Goal: Task Accomplishment & Management: Manage account settings

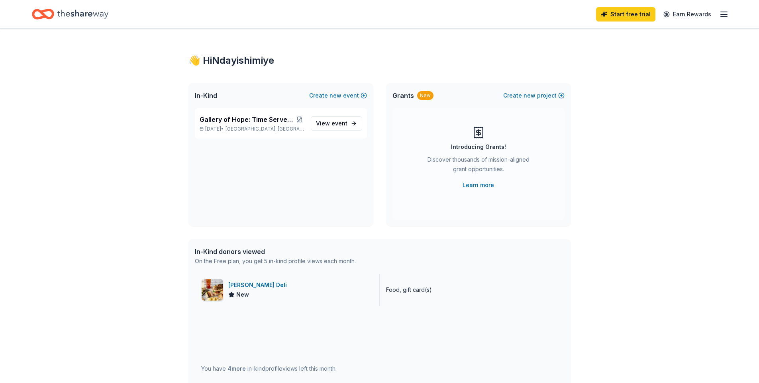
click at [270, 294] on div "New" at bounding box center [259, 295] width 62 height 10
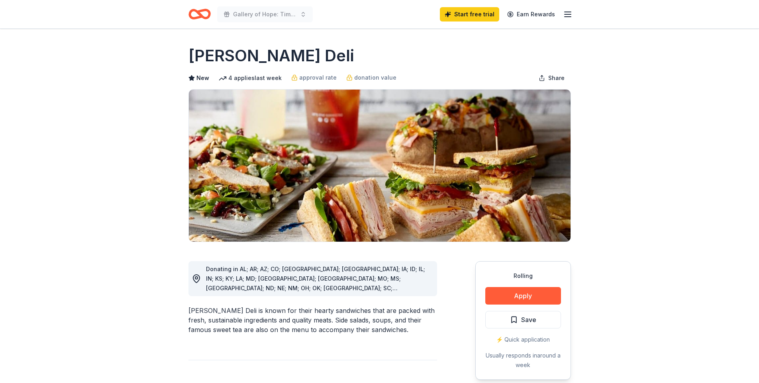
click at [565, 15] on icon "button" at bounding box center [568, 15] width 10 height 10
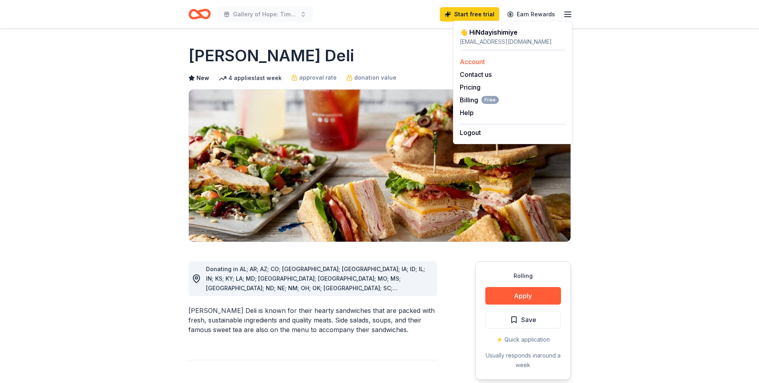
click at [470, 60] on link "Account" at bounding box center [472, 62] width 25 height 8
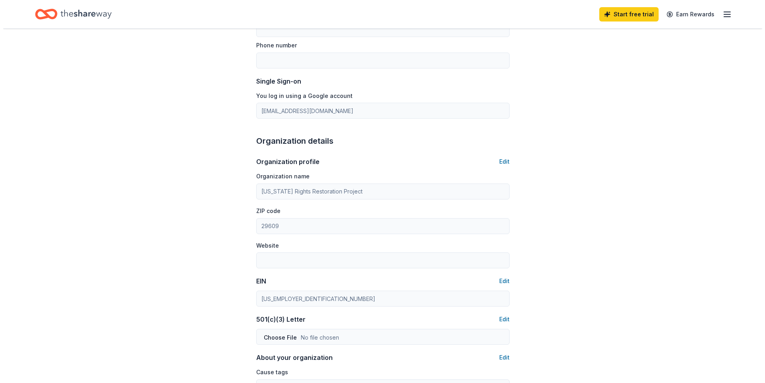
scroll to position [381, 0]
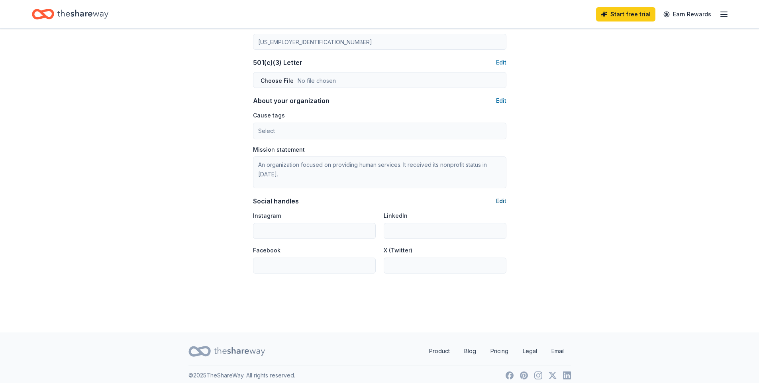
click at [501, 200] on button "Edit" at bounding box center [501, 201] width 10 height 10
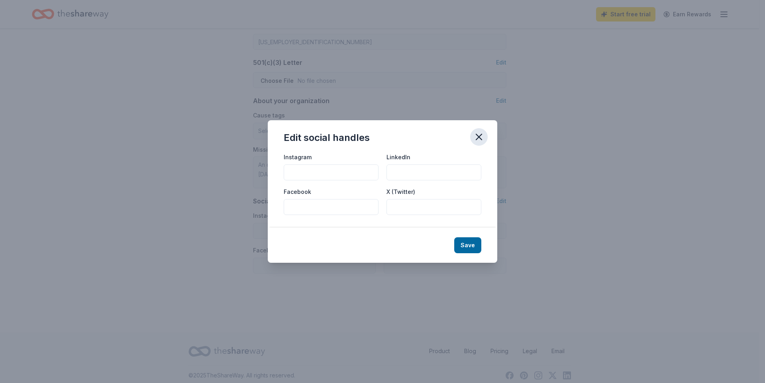
click at [478, 136] on icon "button" at bounding box center [478, 136] width 11 height 11
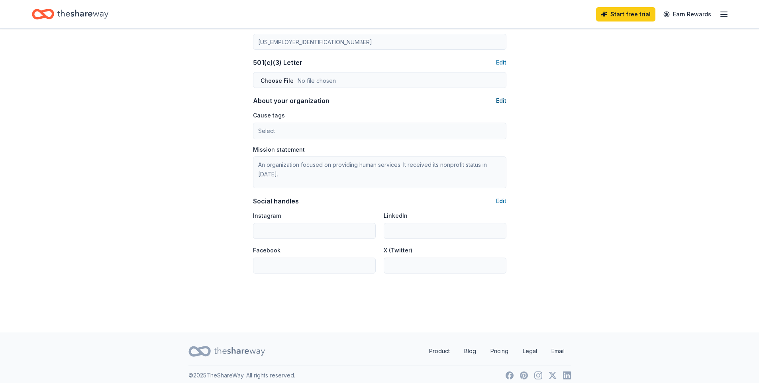
click at [501, 102] on button "Edit" at bounding box center [501, 101] width 10 height 10
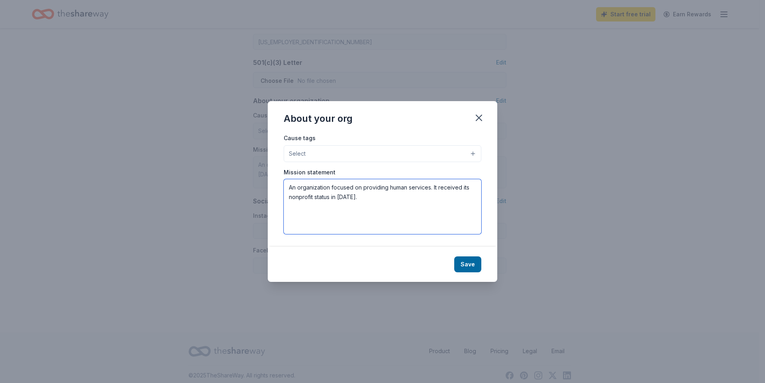
click at [391, 206] on textarea "An organization focused on providing human services. It received its nonprofit …" at bounding box center [383, 206] width 198 height 55
drag, startPoint x: 381, startPoint y: 200, endPoint x: 278, endPoint y: 188, distance: 103.8
click at [278, 188] on div "Cause tags Select Mission statement An organization focused on providing human …" at bounding box center [382, 190] width 229 height 114
paste textarea "Our mission is to improve the lives of currently and formerly incarcerated Sout…"
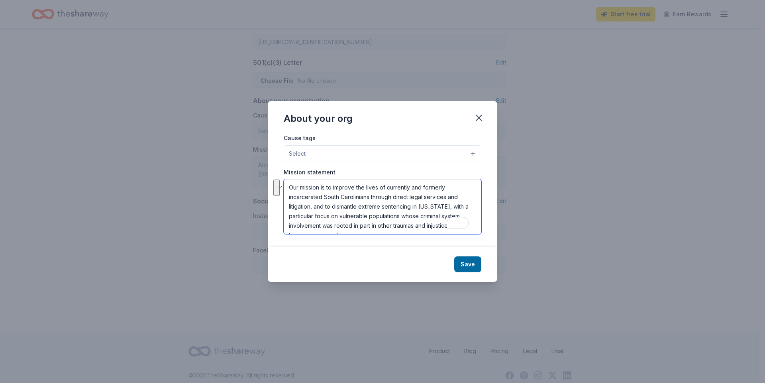
scroll to position [5, 0]
type textarea "Our mission is to improve the lives of currently and formerly incarcerated Sout…"
click at [343, 158] on button "Select" at bounding box center [383, 153] width 198 height 17
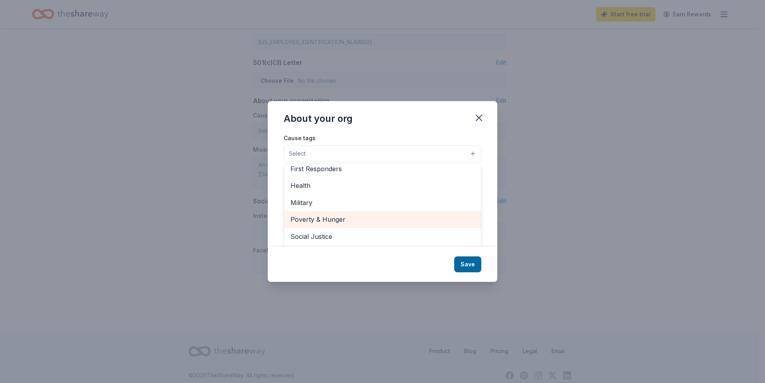
scroll to position [111, 0]
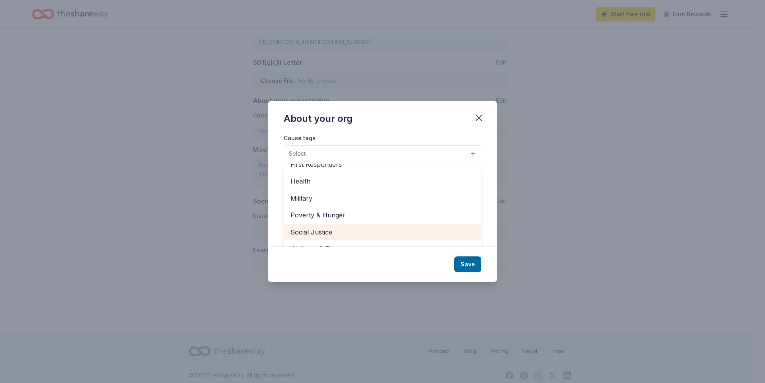
click at [355, 229] on span "Social Justice" at bounding box center [382, 232] width 184 height 10
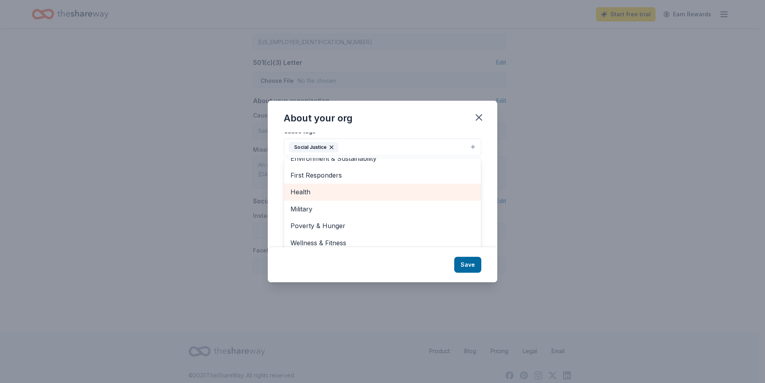
scroll to position [12, 0]
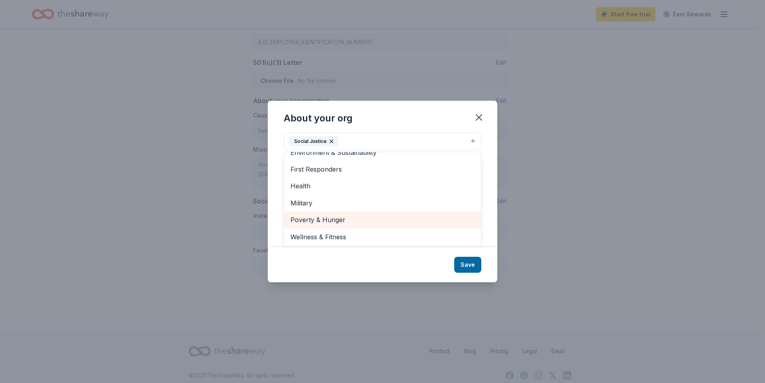
click at [339, 217] on span "Poverty & Hunger" at bounding box center [382, 220] width 184 height 10
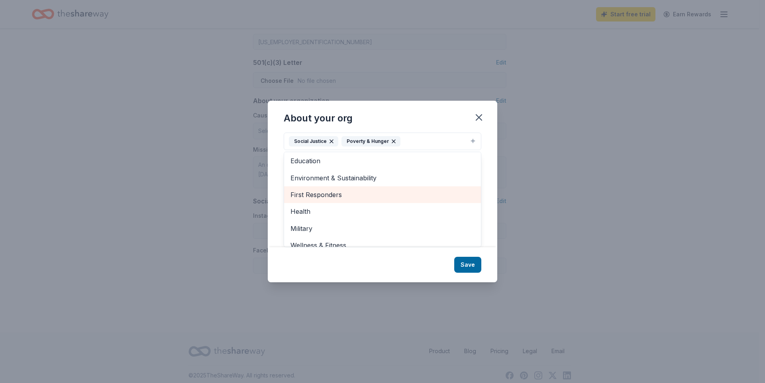
scroll to position [51, 0]
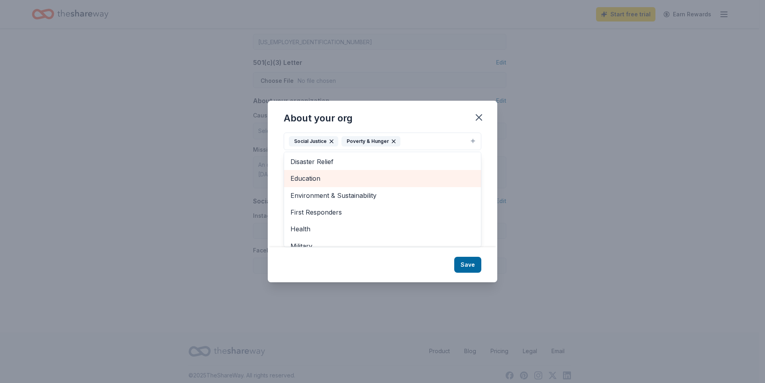
click at [331, 175] on span "Education" at bounding box center [382, 178] width 184 height 10
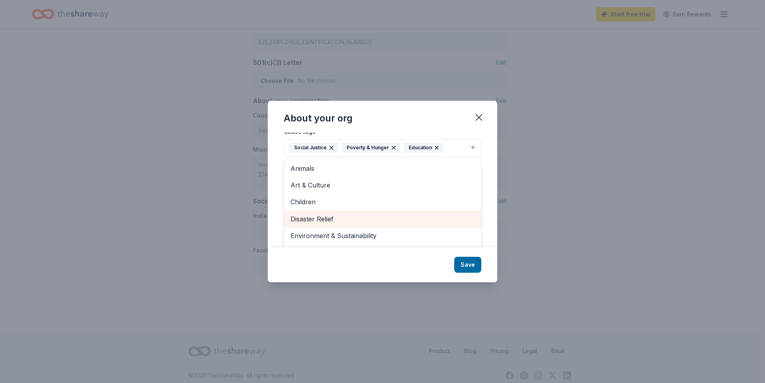
scroll to position [0, 0]
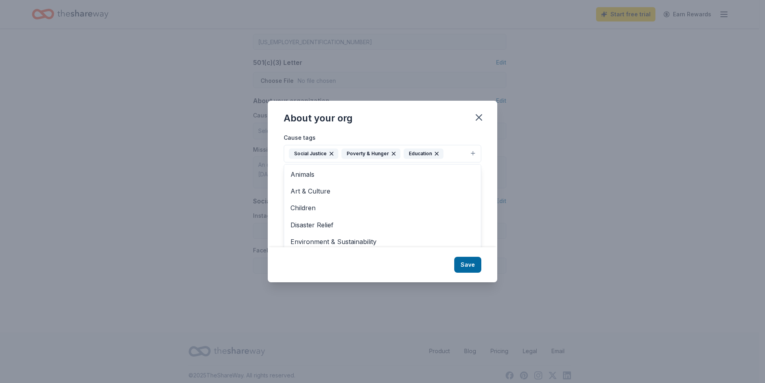
click at [474, 266] on div "About your org Cause tags Social Justice Poverty & Hunger Education Animals Art…" at bounding box center [382, 192] width 229 height 182
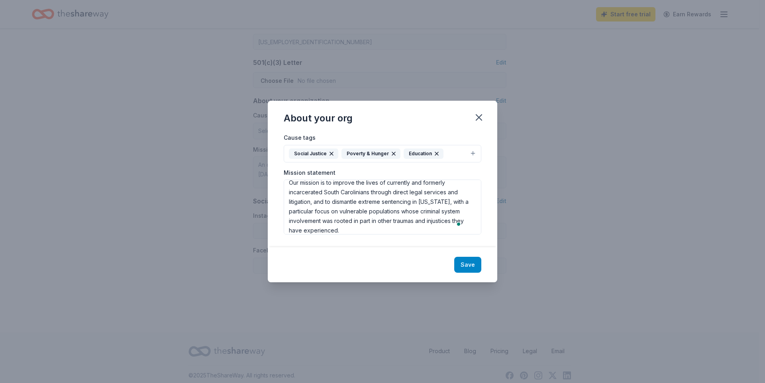
click at [472, 268] on button "Save" at bounding box center [467, 265] width 27 height 16
click at [471, 154] on button "Social Justice Poverty & Hunger Education" at bounding box center [383, 154] width 198 height 18
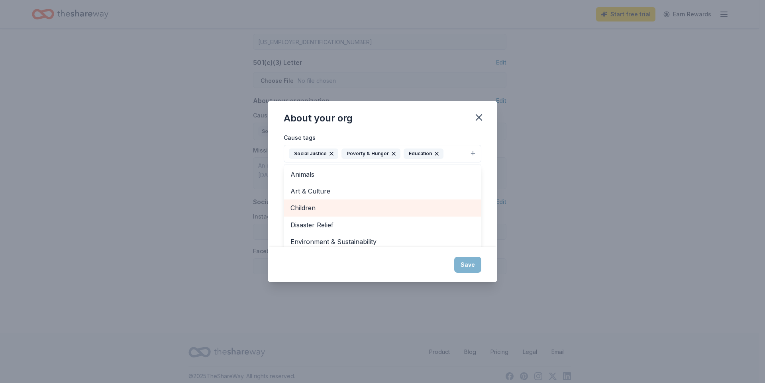
type textarea "Our mission is to improve the lives of currently and formerly incarcerated Sout…"
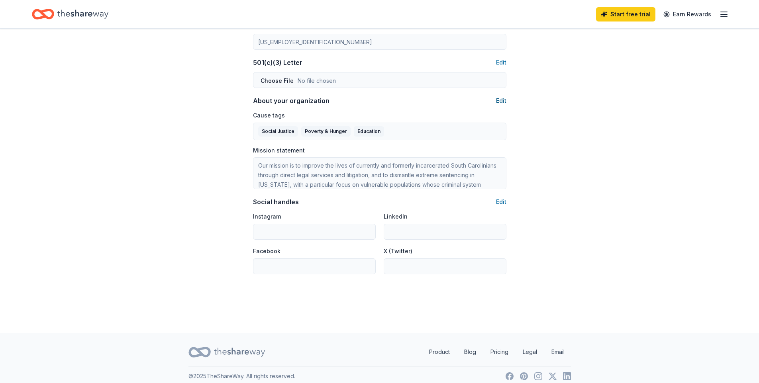
click at [503, 99] on button "Edit" at bounding box center [501, 101] width 10 height 10
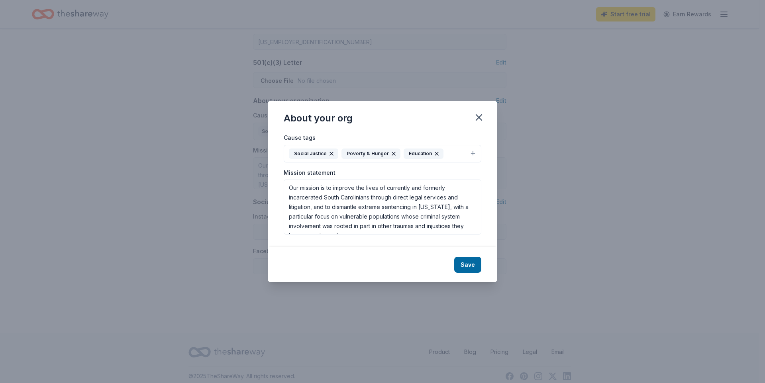
click at [470, 150] on button "Social Justice Poverty & Hunger Education" at bounding box center [383, 154] width 198 height 18
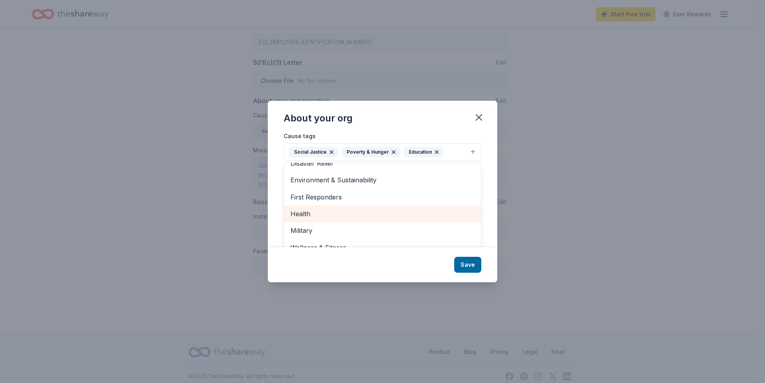
scroll to position [12, 0]
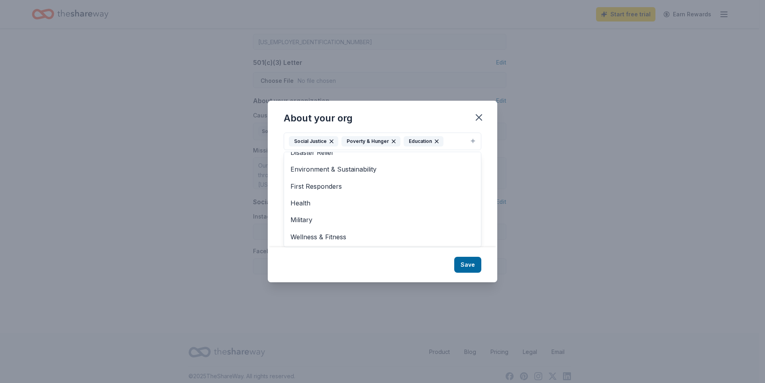
click at [479, 115] on div "About your org Cause tags Social Justice Poverty & Hunger Education Animals Art…" at bounding box center [382, 192] width 229 height 182
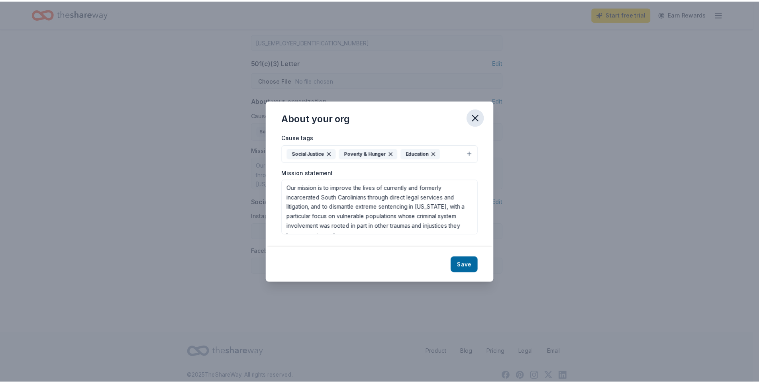
scroll to position [0, 0]
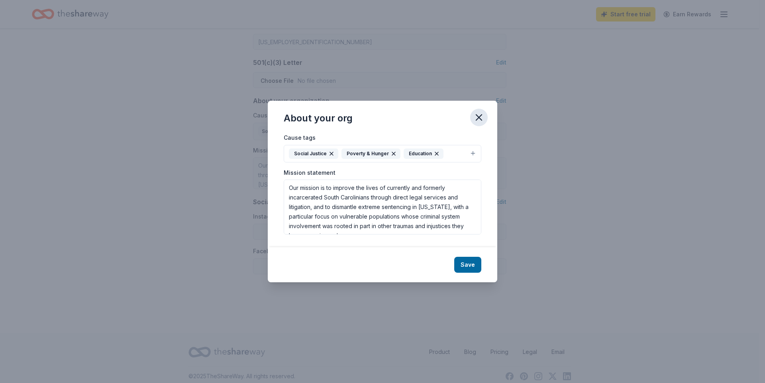
click at [478, 117] on icon "button" at bounding box center [478, 117] width 11 height 11
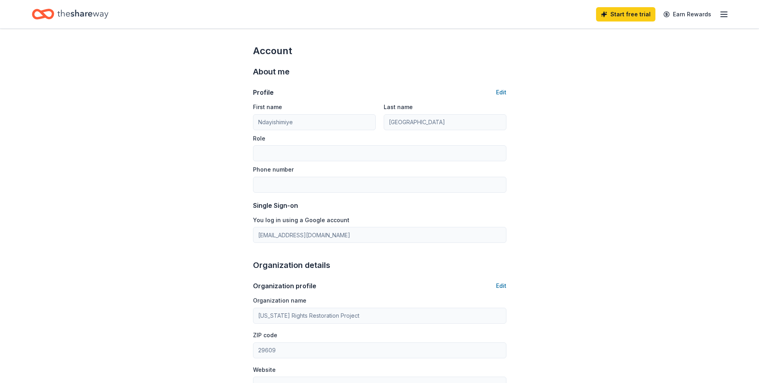
click at [92, 15] on icon "Home" at bounding box center [82, 14] width 51 height 16
